Goal: Task Accomplishment & Management: Manage account settings

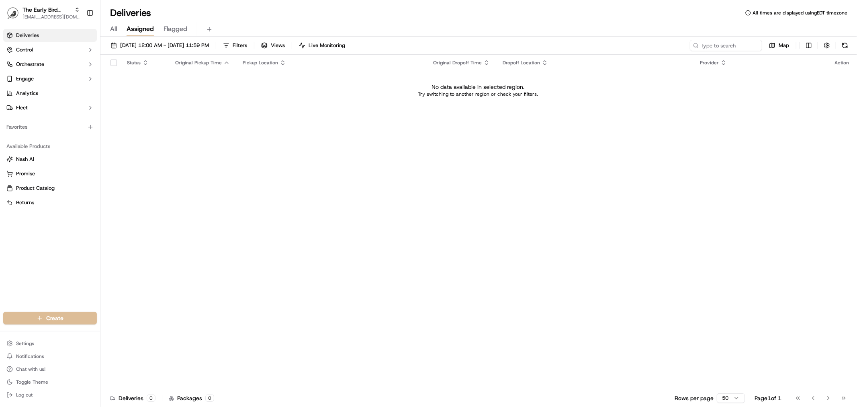
click at [242, 113] on div "Status Original Pickup Time Pickup Location Original Dropoff Time Dropoff Locat…" at bounding box center [477, 222] width 755 height 334
type input "re au"
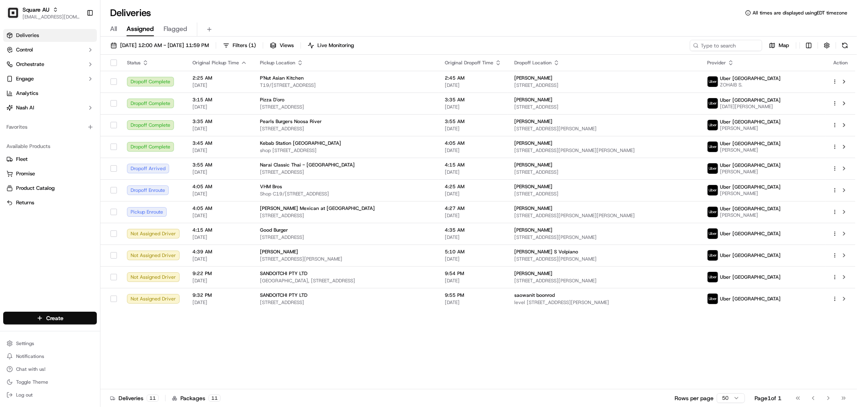
click at [393, 22] on div "All Assigned Flagged" at bounding box center [478, 27] width 757 height 17
type input "ezcate"
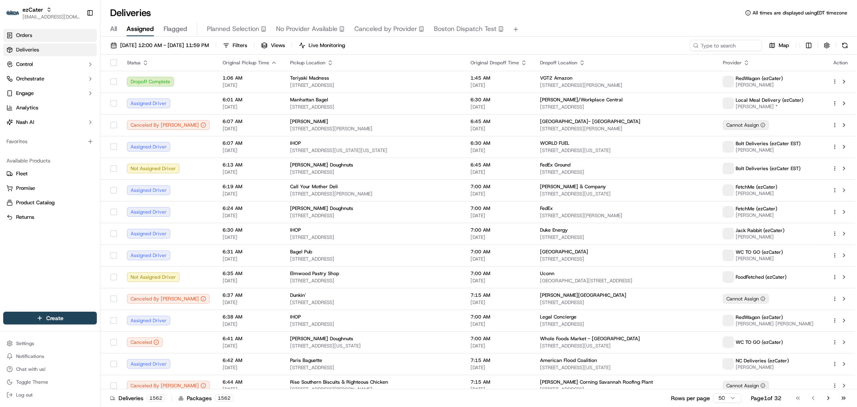
click at [63, 37] on link "Orders" at bounding box center [50, 35] width 94 height 13
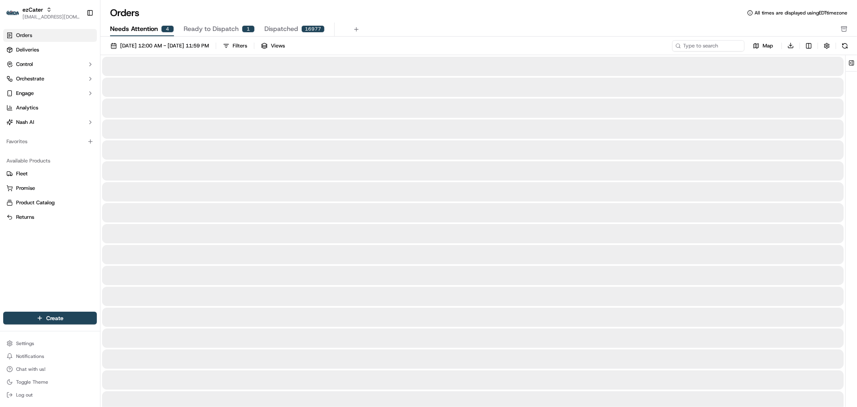
click at [162, 33] on button "Needs Attention 4" at bounding box center [142, 30] width 64 height 14
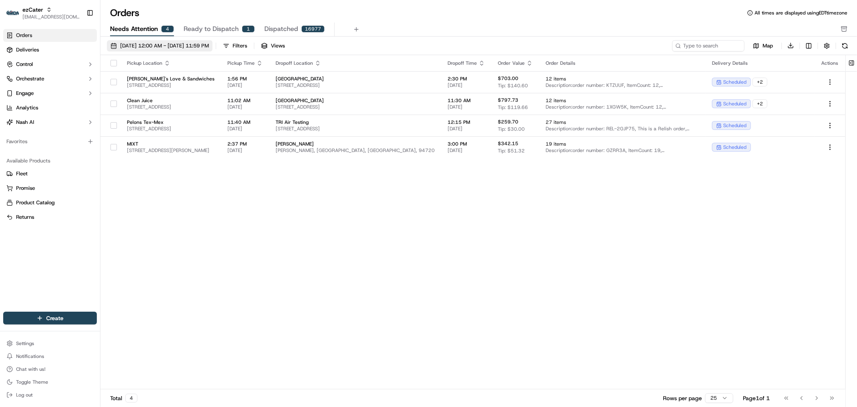
click at [169, 45] on span "[DATE] 12:00 AM - [DATE] 11:59 PM" at bounding box center [164, 45] width 89 height 7
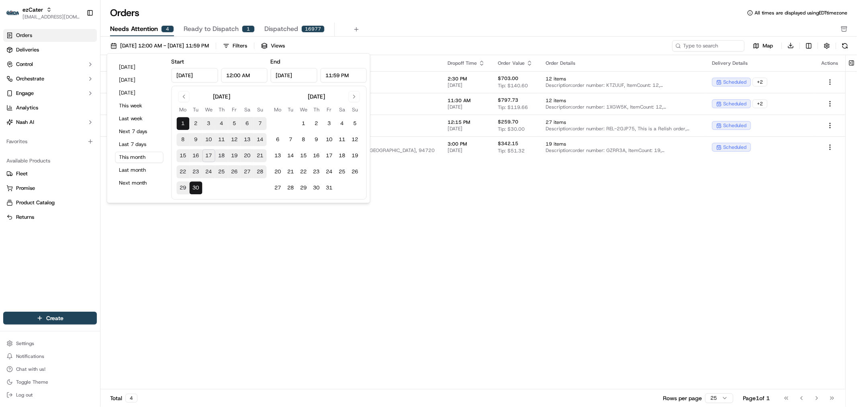
click at [204, 160] on button "17" at bounding box center [209, 155] width 13 height 13
type input "[DATE]"
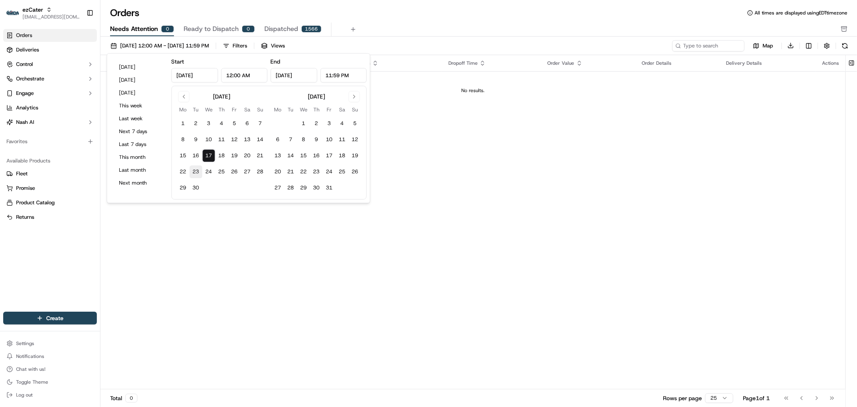
click at [200, 175] on button "23" at bounding box center [196, 171] width 13 height 13
type input "[DATE]"
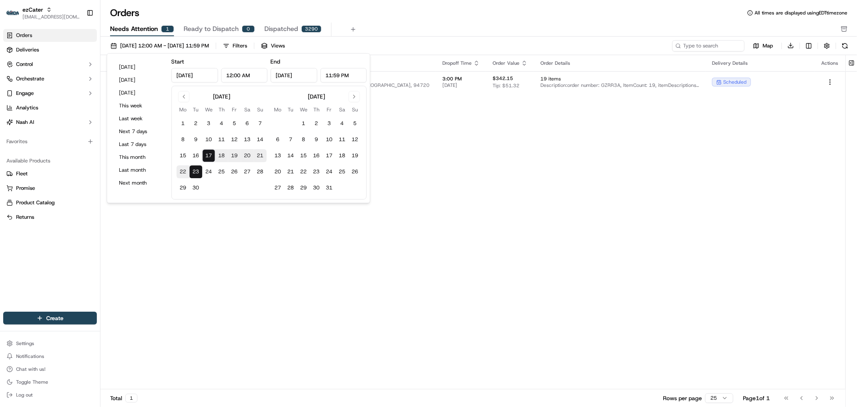
click at [481, 163] on div "Pickup Location Pickup Time Dropoff Location Dropoff Time Order Value Order Det…" at bounding box center [472, 222] width 745 height 334
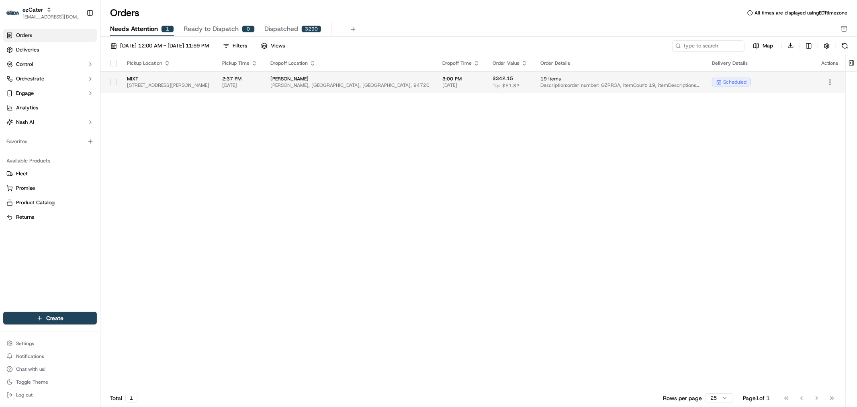
click at [481, 84] on span "Description: order number: GZRR3A, ItemCount: 19, itemDescriptions: 3 Falaf Bag…" at bounding box center [620, 85] width 159 height 6
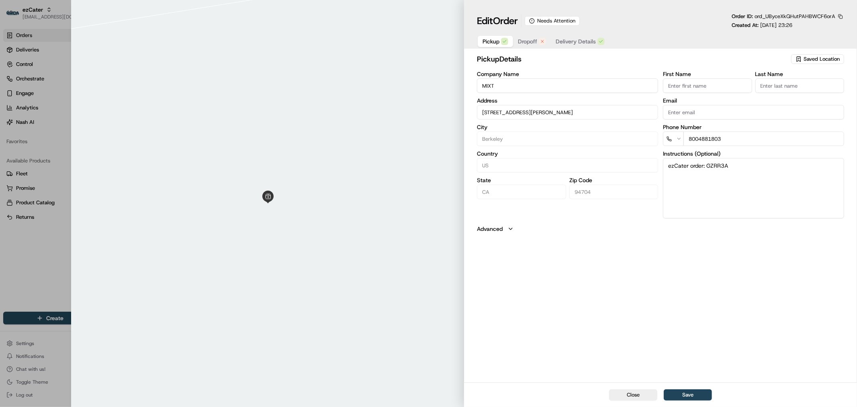
click at [481, 39] on span "Dropoff" at bounding box center [527, 41] width 19 height 8
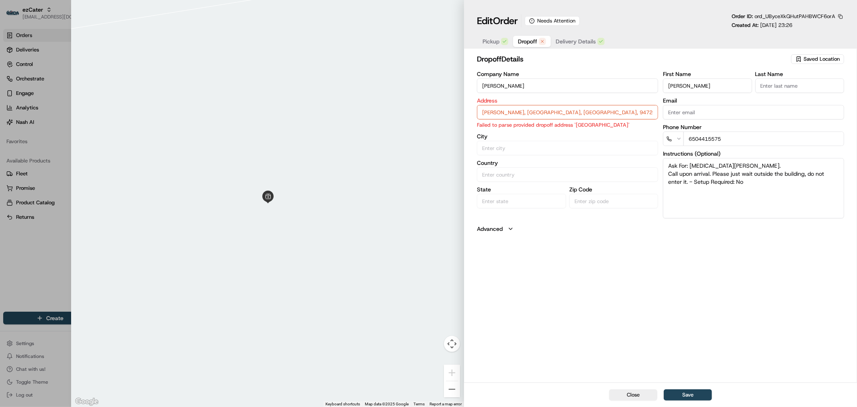
drag, startPoint x: 512, startPoint y: 84, endPoint x: 479, endPoint y: 87, distance: 33.4
click at [479, 87] on input "[PERSON_NAME]" at bounding box center [567, 85] width 181 height 14
click at [481, 110] on input "[PERSON_NAME], [GEOGRAPHIC_DATA], [GEOGRAPHIC_DATA], 94720" at bounding box center [567, 112] width 181 height 14
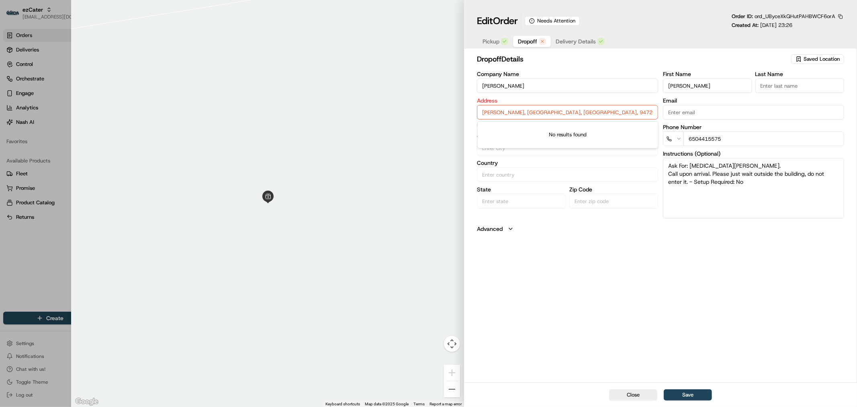
click at [481, 114] on input "[PERSON_NAME], [GEOGRAPHIC_DATA], [GEOGRAPHIC_DATA], 94720" at bounding box center [567, 112] width 181 height 14
drag, startPoint x: 574, startPoint y: 111, endPoint x: 436, endPoint y: 113, distance: 137.9
click at [436, 113] on div "Close ← Move left → Move right ↑ Move up ↓ Move down + Zoom in - Zoom out Home …" at bounding box center [465, 203] width 786 height 407
paste input "[STREET_ADDRESS][PERSON_NAME][PERSON_NAME]"
drag, startPoint x: 570, startPoint y: 292, endPoint x: 568, endPoint y: 279, distance: 13.0
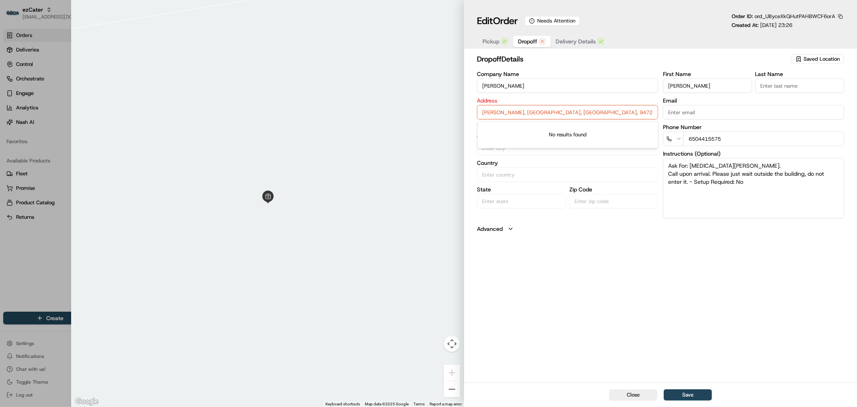
click at [481, 293] on div "dropoff Details Saved Location Company Name [PERSON_NAME] Address [GEOGRAPHIC_D…" at bounding box center [660, 217] width 393 height 330
click at [481, 116] on input "[PERSON_NAME], [GEOGRAPHIC_DATA], [GEOGRAPHIC_DATA], 94720" at bounding box center [567, 112] width 181 height 14
drag, startPoint x: 559, startPoint y: 113, endPoint x: 461, endPoint y: 112, distance: 98.1
click at [461, 112] on div "Close ← Move left → Move right ↑ Move up ↓ Move down + Zoom in - Zoom out Home …" at bounding box center [465, 203] width 786 height 407
paste input "94720, [GEOGRAPHIC_DATA]"
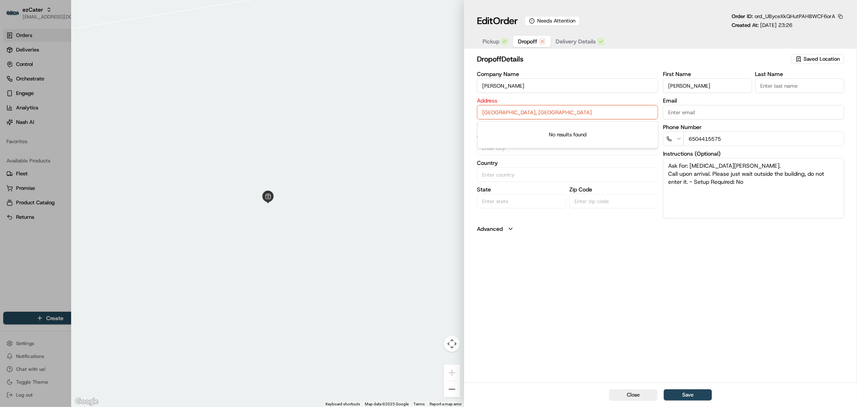
drag, startPoint x: 613, startPoint y: 109, endPoint x: 429, endPoint y: 114, distance: 184.6
click at [429, 114] on div "Close ← Move left → Move right ↑ Move up ↓ Move down + Zoom in - Zoom out Home …" at bounding box center [465, 203] width 786 height 407
paste input "[STREET_ADDRESS]"
type input "[STREET_ADDRESS]"
drag, startPoint x: 613, startPoint y: 108, endPoint x: 449, endPoint y: 109, distance: 163.2
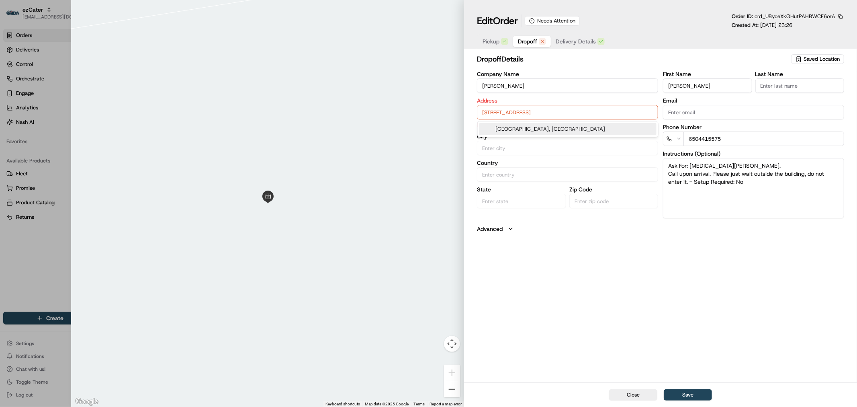
click at [449, 109] on div "Close ← Move left → Move right ↑ Move up ↓ Move down + Zoom in - Zoom out Home …" at bounding box center [465, 203] width 786 height 407
click at [481, 114] on input "text" at bounding box center [567, 112] width 181 height 14
paste input "[STREET_ADDRESS]"
click at [481, 131] on div "[STREET_ADDRESS]" at bounding box center [568, 129] width 177 height 12
type input "[STREET_ADDRESS]"
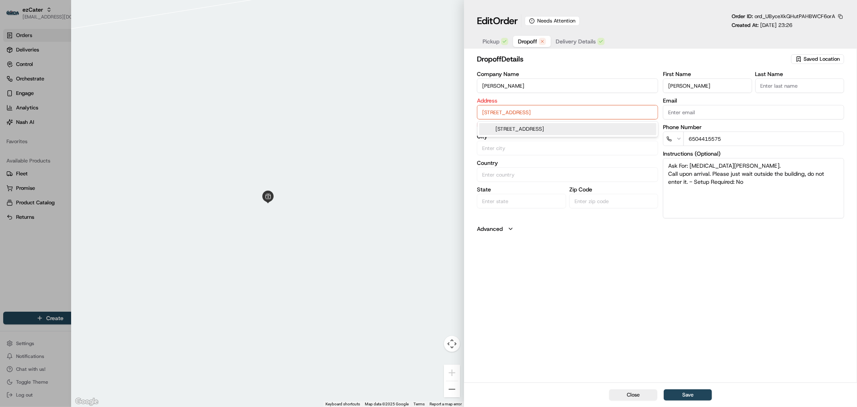
type input "Berkeley"
type input "[GEOGRAPHIC_DATA]"
type input "CA"
type input "94720"
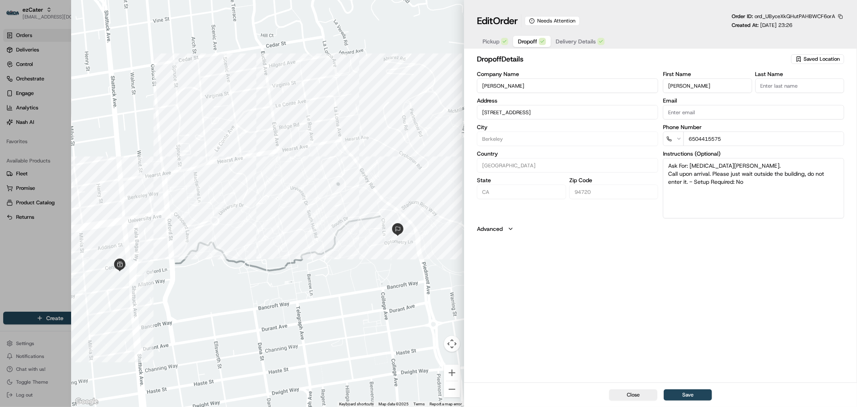
type input "[STREET_ADDRESS]"
click at [481, 165] on textarea "Ask For: [MEDICAL_DATA][PERSON_NAME]. Call upon arrival. Please just wait outsi…" at bounding box center [753, 188] width 181 height 60
click at [481, 161] on textarea "Ask For: [MEDICAL_DATA][PERSON_NAME]. Call upon arrival. Please just wait outsi…" at bounding box center [753, 188] width 181 height 60
paste textarea "[GEOGRAPHIC_DATA], [GEOGRAPHIC_DATA]"
click at [481, 167] on textarea "Address: [GEOGRAPHIC_DATA] ( Just Ask For: [MEDICAL_DATA][PERSON_NAME]. Call up…" at bounding box center [753, 188] width 181 height 60
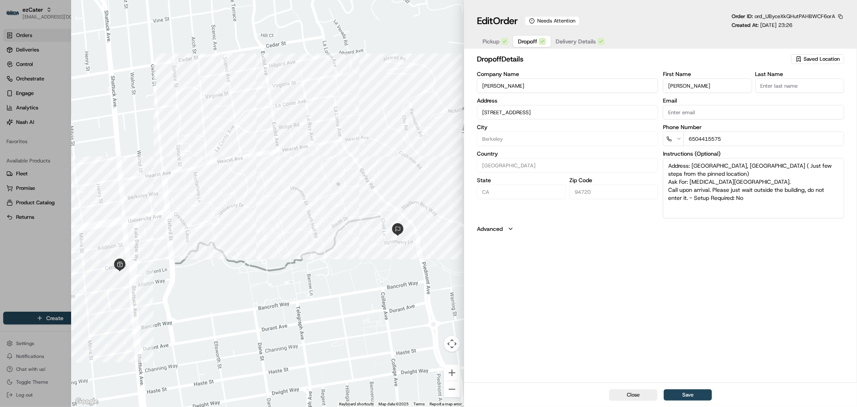
click at [481, 166] on textarea "Address: [GEOGRAPHIC_DATA], [GEOGRAPHIC_DATA] ( Just few steps from the pinned …" at bounding box center [753, 188] width 181 height 60
click at [481, 168] on textarea "Address: [GEOGRAPHIC_DATA], [GEOGRAPHIC_DATA] (Just few steps from the pinned l…" at bounding box center [753, 188] width 181 height 60
click at [481, 170] on textarea "Address: [GEOGRAPHIC_DATA], [GEOGRAPHIC_DATA] (Just few steps from the pinned l…" at bounding box center [753, 188] width 181 height 60
type textarea "Address: [GEOGRAPHIC_DATA], [GEOGRAPHIC_DATA] (Just few steps from the pinned l…"
click at [481, 363] on button "Save" at bounding box center [688, 394] width 48 height 11
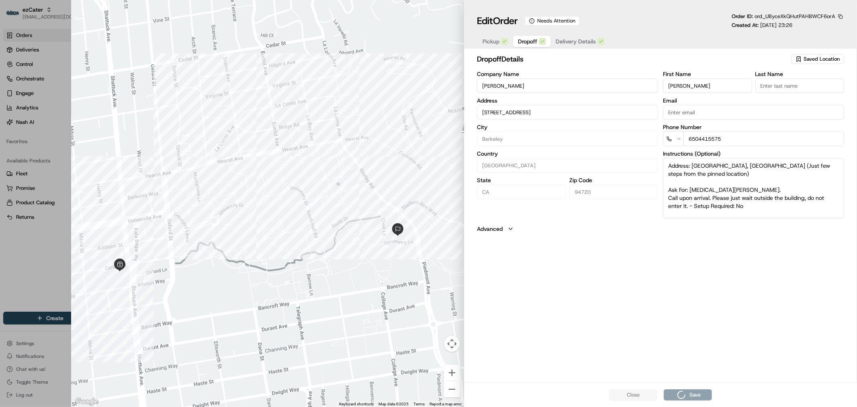
type input "+1"
